Goal: Task Accomplishment & Management: Complete application form

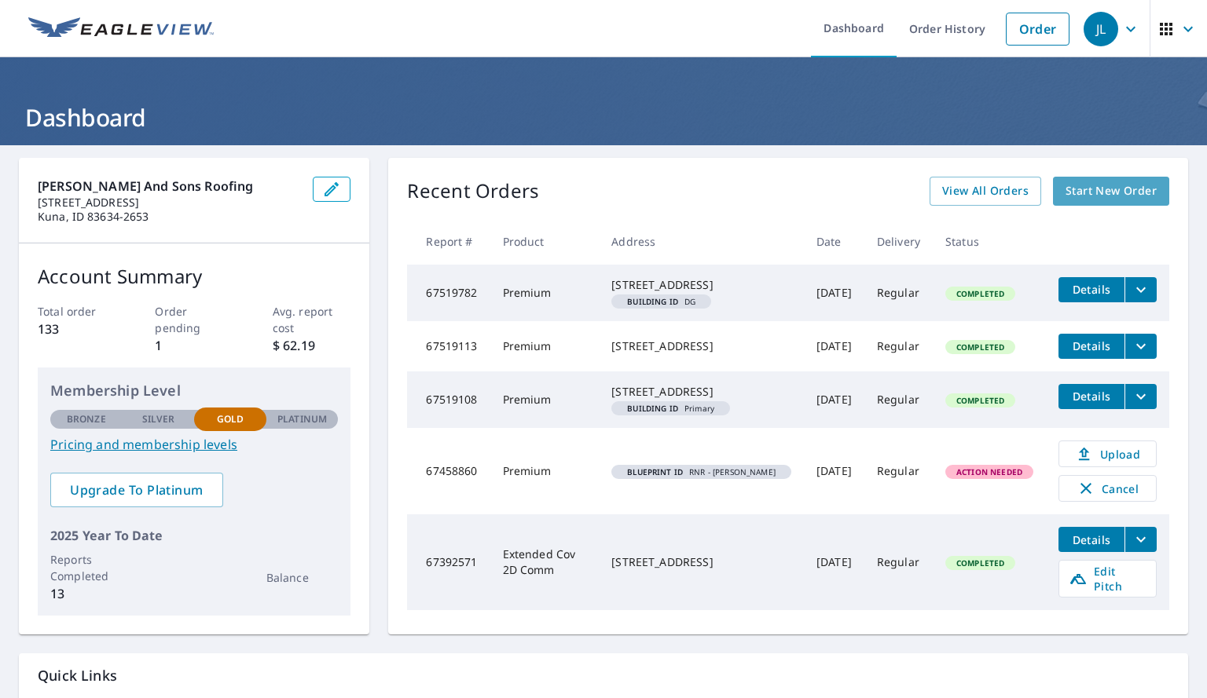
click at [1097, 182] on span "Start New Order" at bounding box center [1110, 191] width 91 height 20
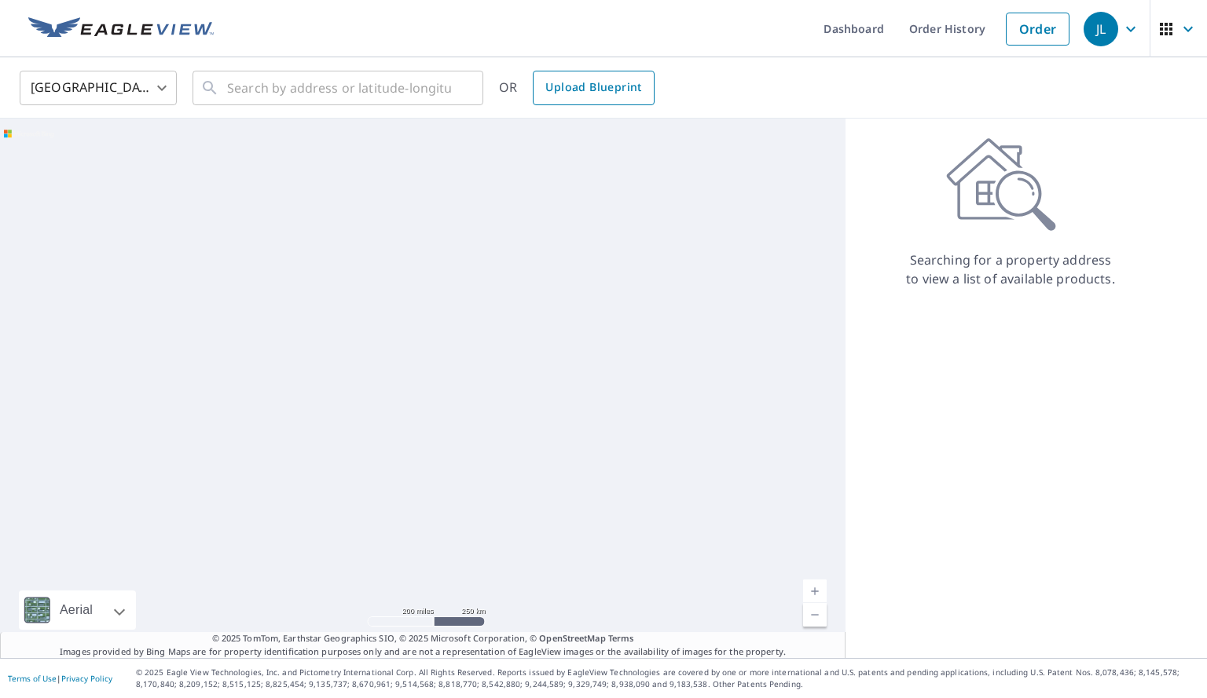
click at [588, 93] on span "Upload Blueprint" at bounding box center [593, 88] width 96 height 20
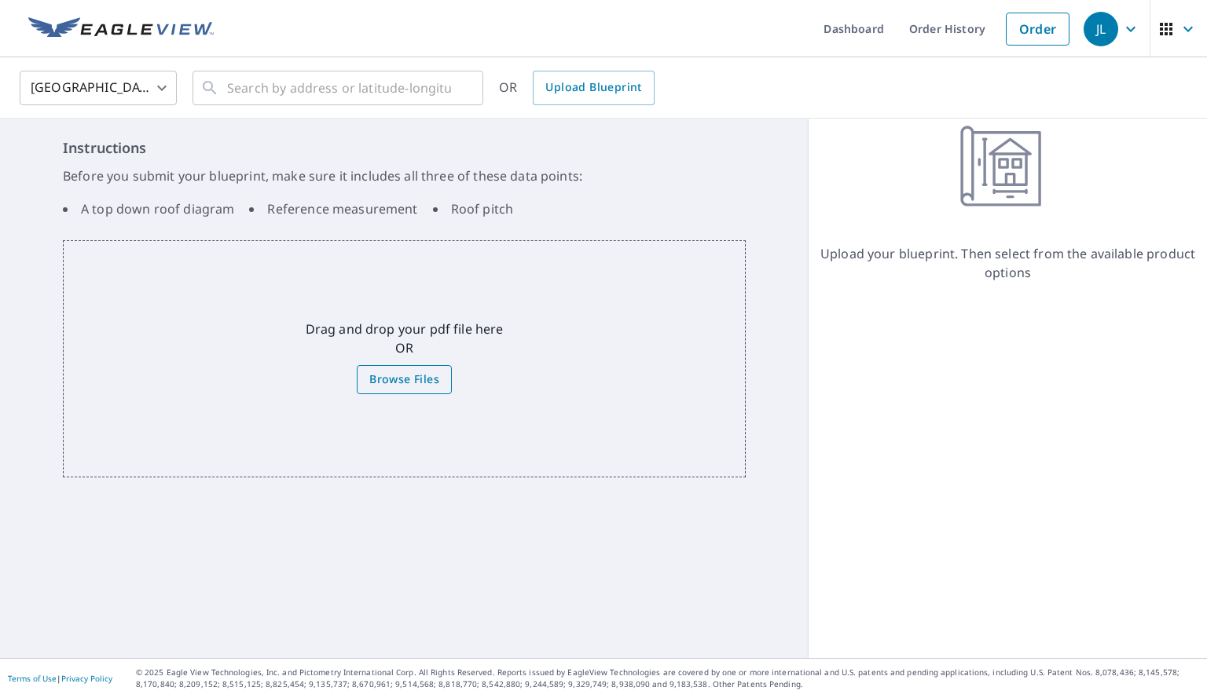
click at [415, 374] on span "Browse Files" at bounding box center [404, 380] width 70 height 20
click at [0, 0] on input "Browse Files" at bounding box center [0, 0] width 0 height 0
click at [558, 93] on span "Upload Blueprint" at bounding box center [593, 88] width 96 height 20
click at [425, 375] on span "Browse Files" at bounding box center [404, 380] width 70 height 20
click at [0, 0] on input "Browse Files" at bounding box center [0, 0] width 0 height 0
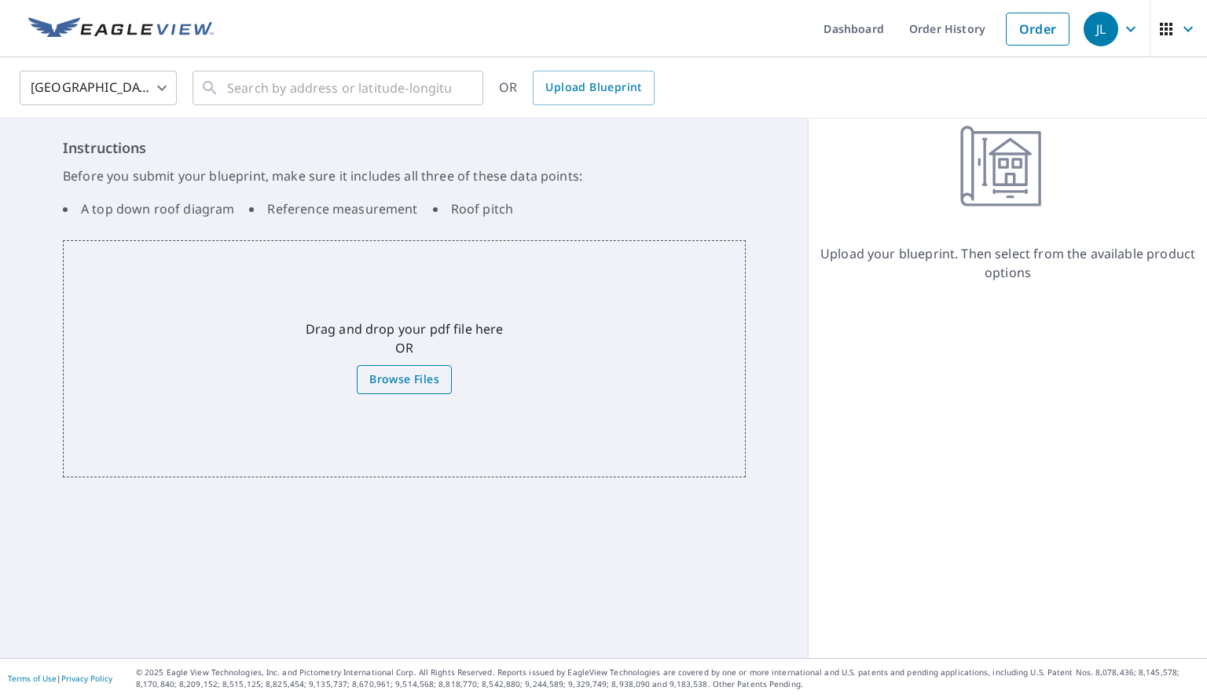
click at [423, 368] on label "Browse Files" at bounding box center [404, 379] width 95 height 29
click at [0, 0] on input "Browse Files" at bounding box center [0, 0] width 0 height 0
click at [431, 380] on span "Browse Files" at bounding box center [404, 380] width 70 height 20
click at [0, 0] on input "Browse Files" at bounding box center [0, 0] width 0 height 0
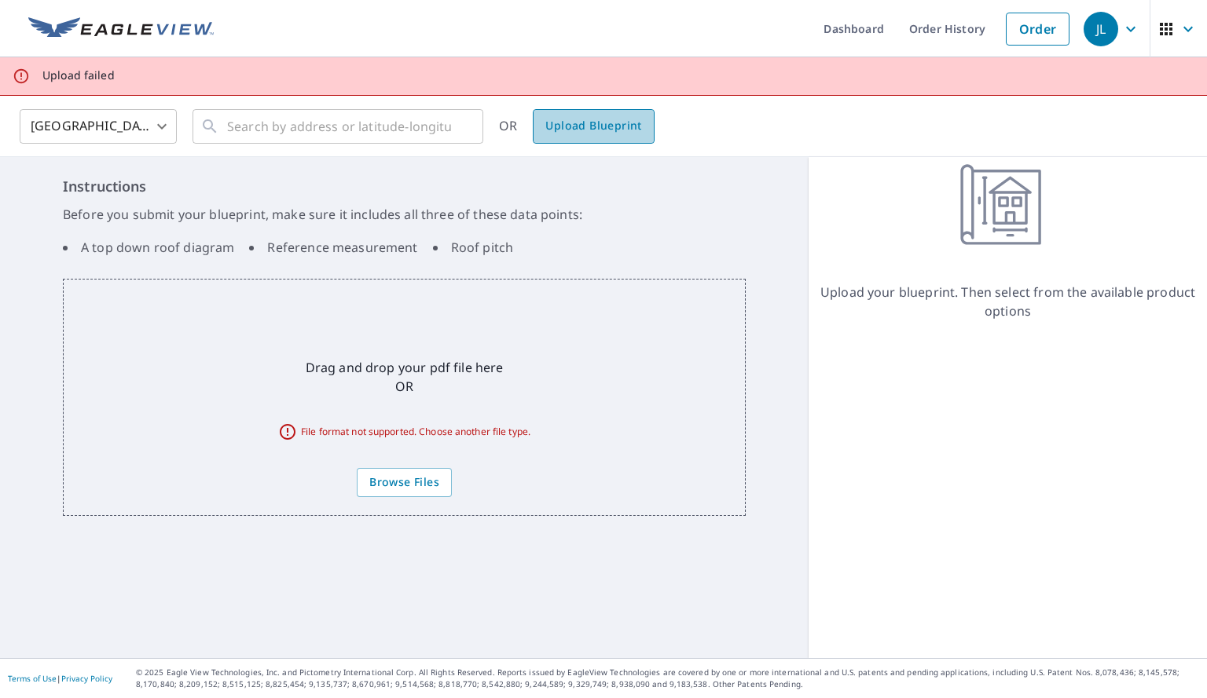
click at [647, 137] on link "Upload Blueprint" at bounding box center [593, 126] width 121 height 35
click at [608, 127] on span "Upload Blueprint" at bounding box center [593, 126] width 96 height 20
click at [581, 133] on span "Upload Blueprint" at bounding box center [593, 126] width 96 height 20
